Goal: Register for event/course

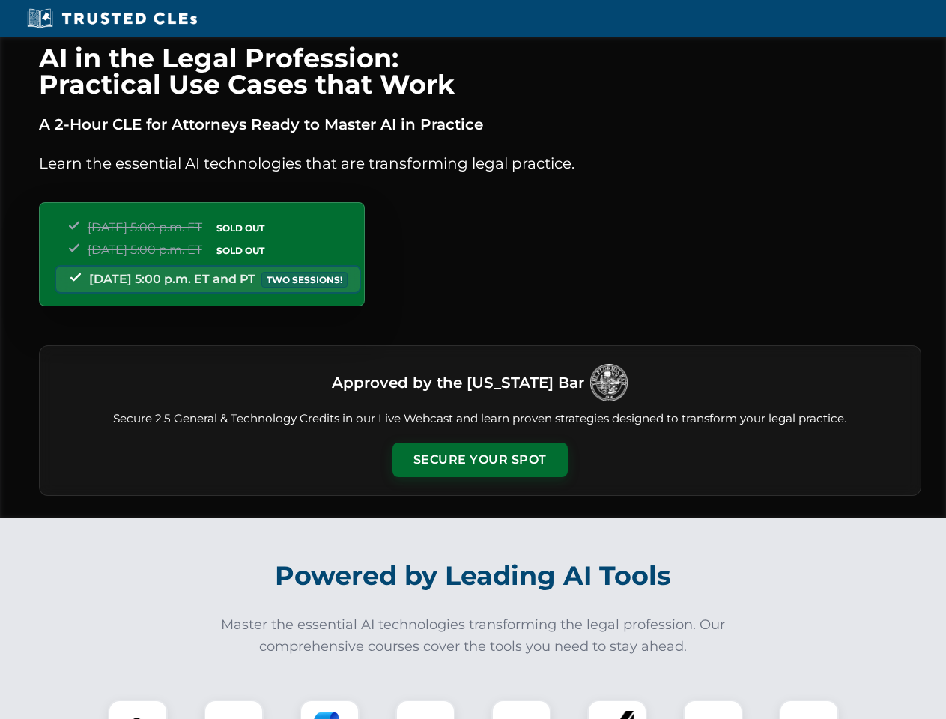
click at [479, 460] on button "Secure Your Spot" at bounding box center [479, 460] width 175 height 34
click at [138, 709] on img at bounding box center [137, 729] width 43 height 43
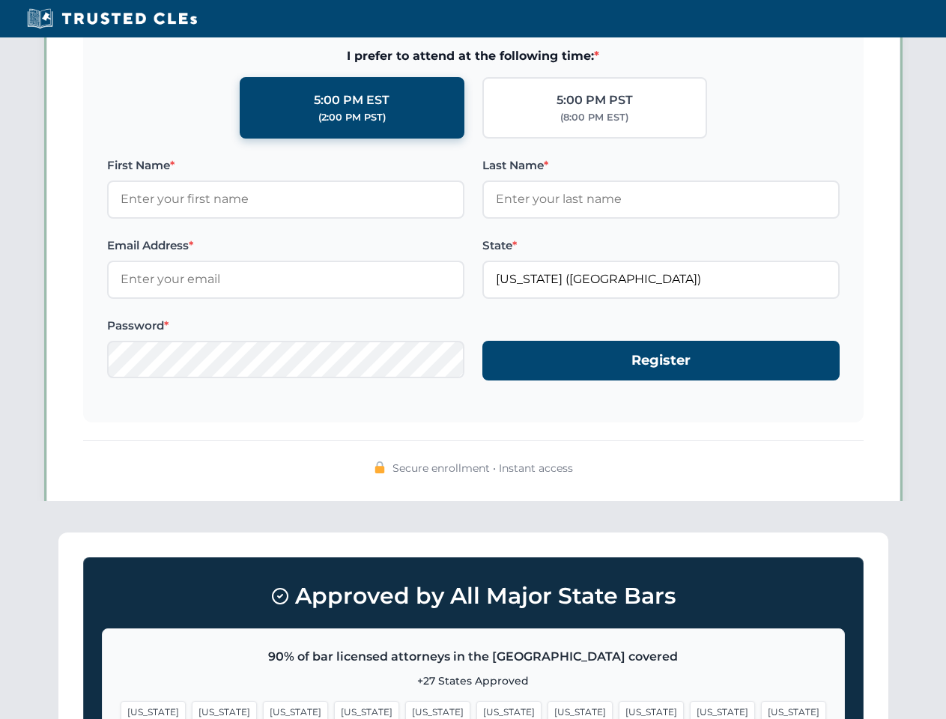
click at [547, 709] on span "[US_STATE]" at bounding box center [579, 712] width 65 height 22
click at [690, 709] on span "[US_STATE]" at bounding box center [722, 712] width 65 height 22
